Goal: Transaction & Acquisition: Purchase product/service

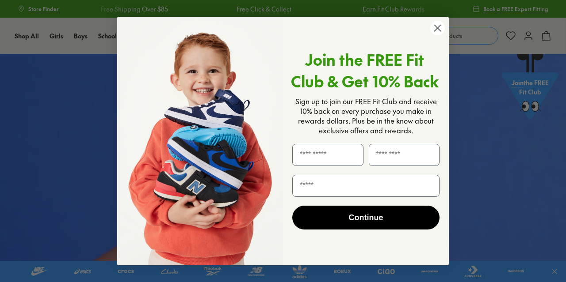
click at [439, 28] on circle "Close dialog" at bounding box center [437, 28] width 15 height 15
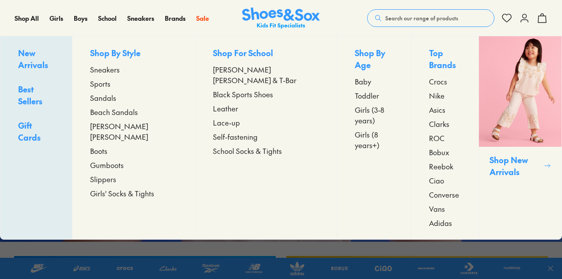
scroll to position [48, 0]
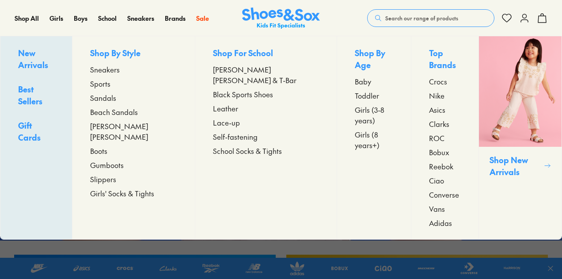
click at [120, 71] on span "Sneakers" at bounding box center [105, 69] width 30 height 11
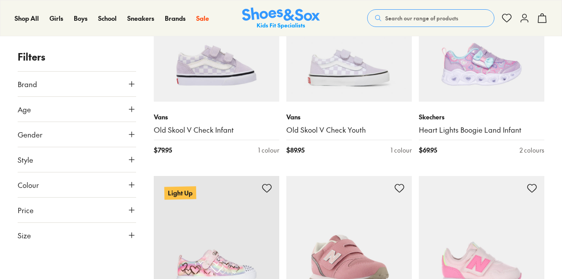
scroll to position [621, 0]
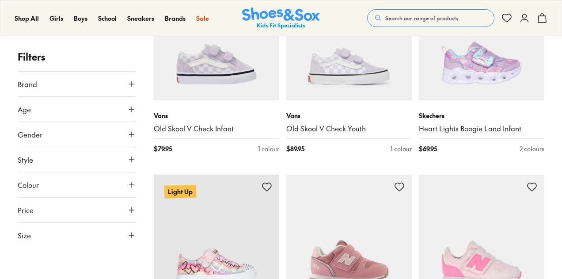
click at [133, 85] on icon at bounding box center [131, 84] width 9 height 9
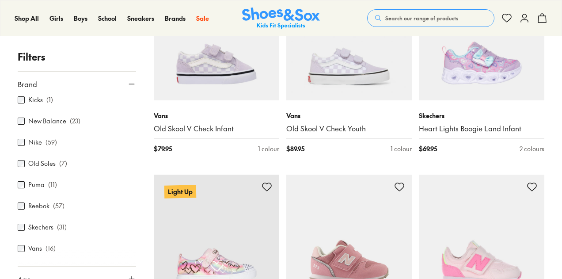
scroll to position [133, 0]
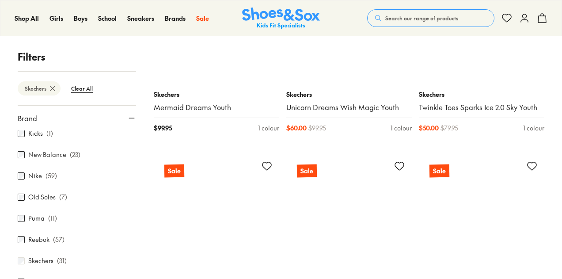
scroll to position [1684, 0]
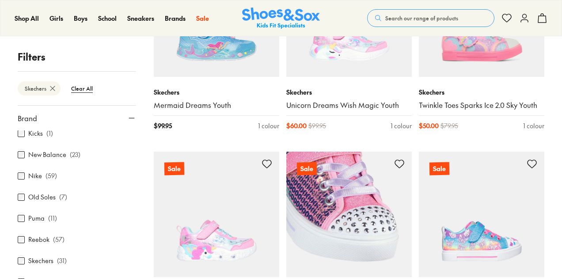
click at [380, 197] on img at bounding box center [349, 215] width 126 height 126
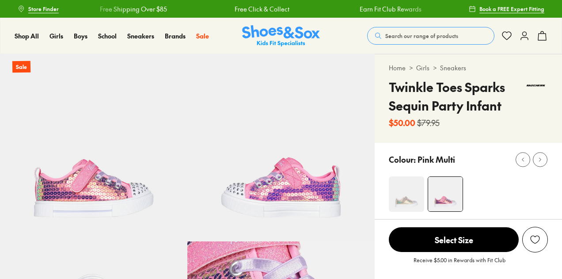
select select "*"
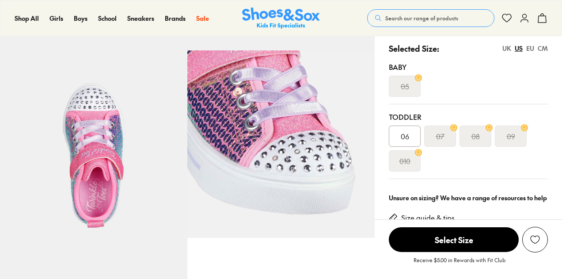
scroll to position [192, 0]
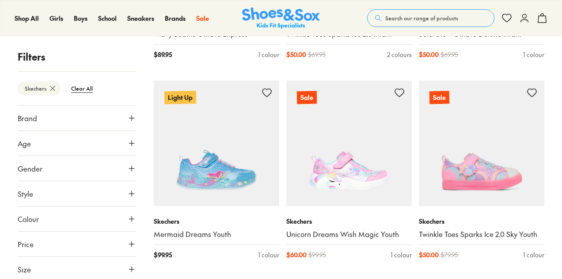
scroll to position [1556, 0]
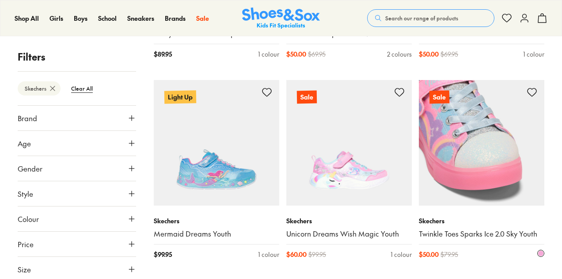
click at [511, 127] on img at bounding box center [482, 143] width 126 height 126
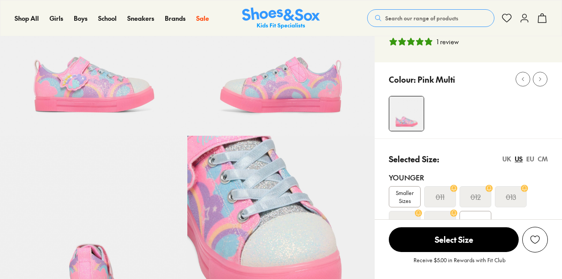
select select "*"
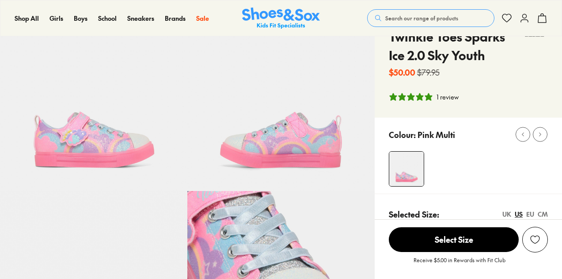
scroll to position [50, 0]
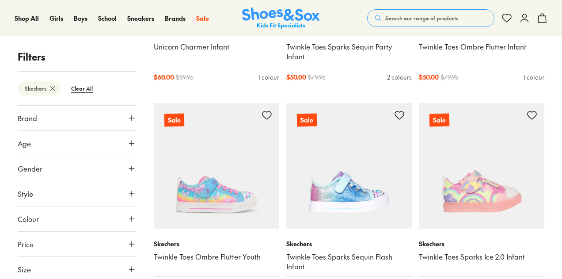
scroll to position [1944, 0]
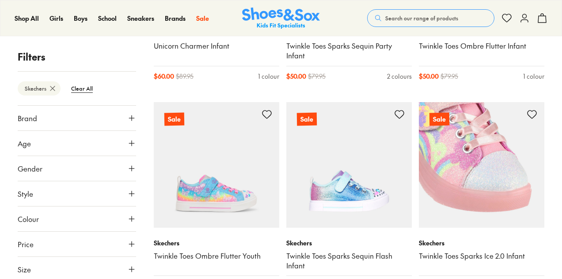
click at [512, 133] on img at bounding box center [482, 165] width 126 height 126
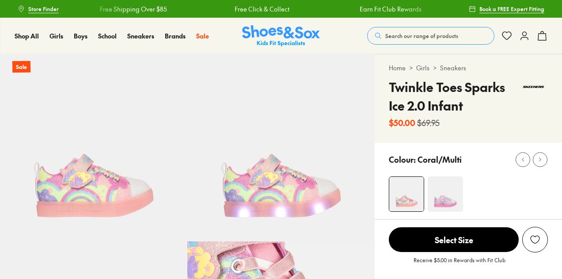
select select "*"
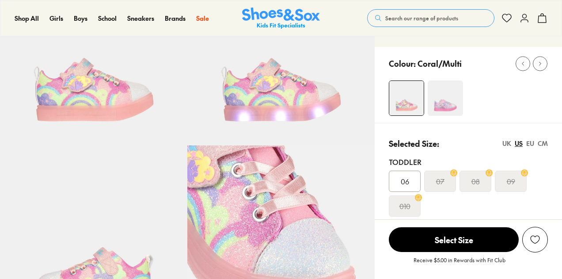
scroll to position [95, 0]
